Goal: Check status

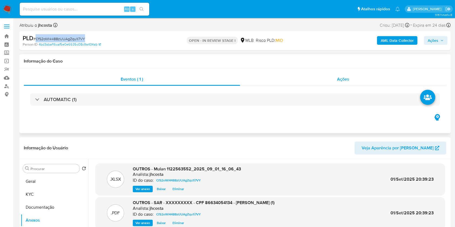
click at [344, 75] on div "Ações" at bounding box center [343, 79] width 206 height 13
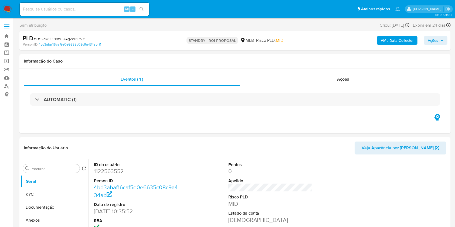
select select "10"
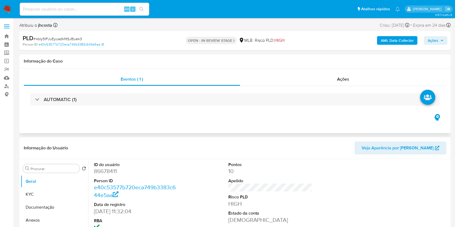
scroll to position [72, 0]
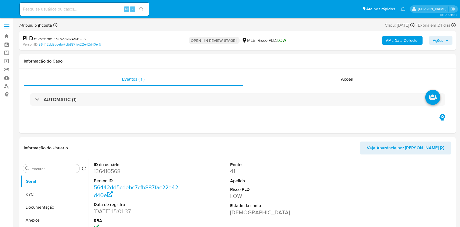
select select "10"
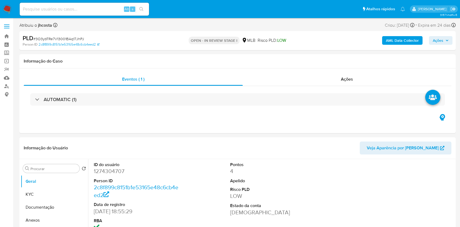
select select "10"
